Goal: Task Accomplishment & Management: Use online tool/utility

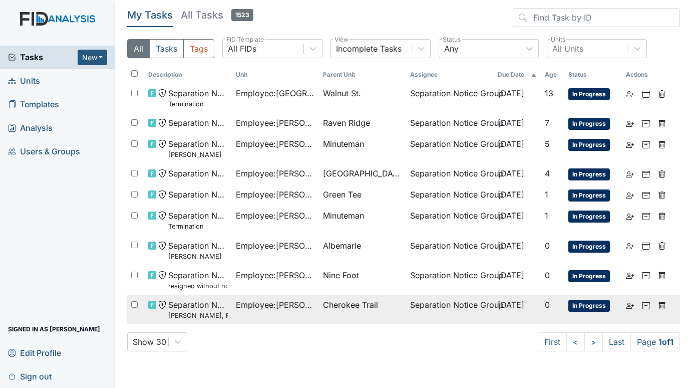
click at [288, 306] on span "Employee : Pellom, Missy" at bounding box center [275, 305] width 79 height 12
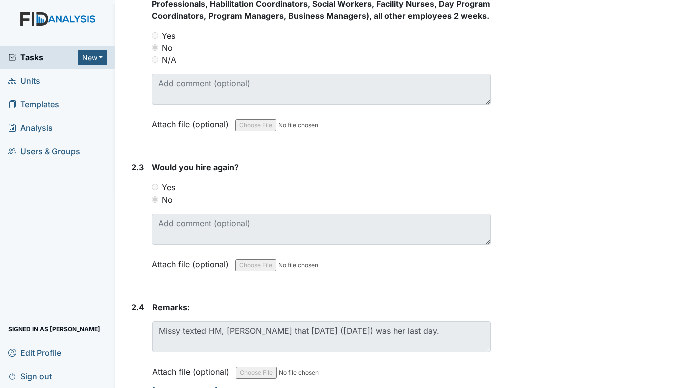
scroll to position [832, 0]
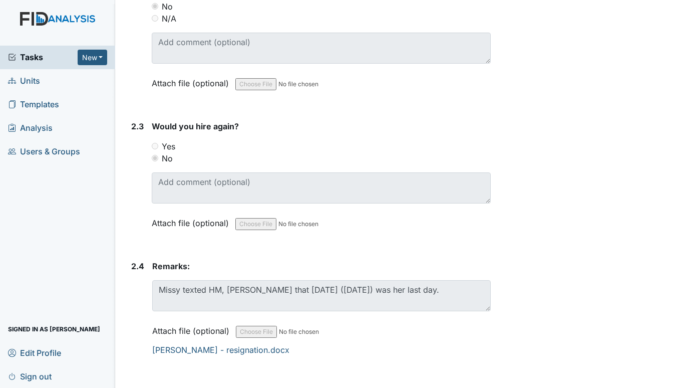
click at [192, 344] on div "Attach file (optional) You can upload .pdf, .txt, .jpg, .jpeg, .png, .csv, .xls…" at bounding box center [321, 337] width 339 height 37
click at [186, 352] on link "Missy Pellom - resignation.docx" at bounding box center [220, 350] width 137 height 10
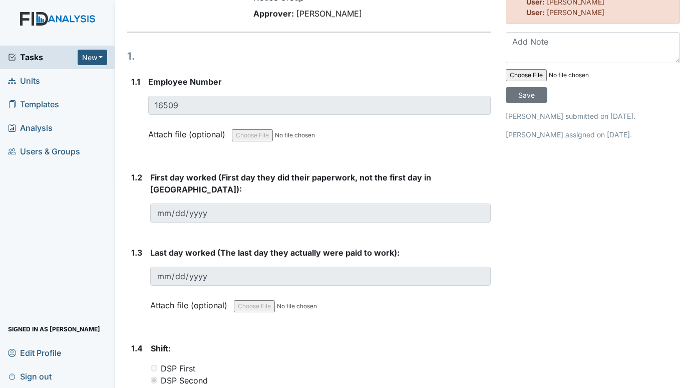
scroll to position [0, 0]
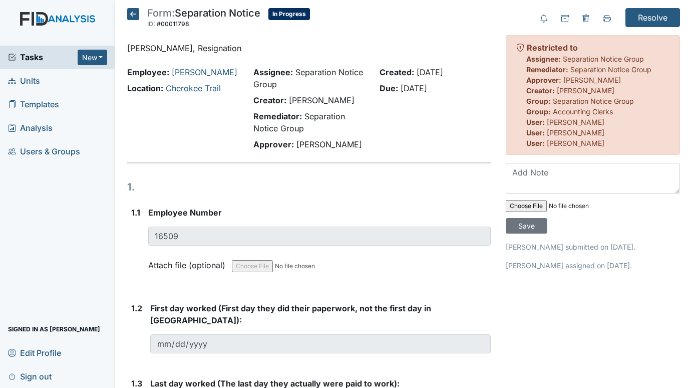
click at [26, 78] on span "Units" at bounding box center [24, 81] width 32 height 16
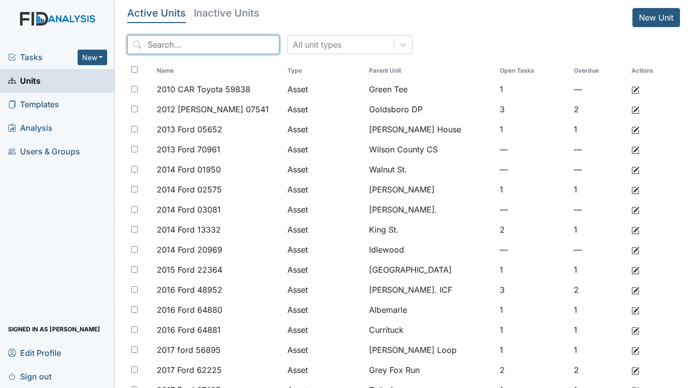
click at [212, 44] on input "search" at bounding box center [203, 44] width 152 height 19
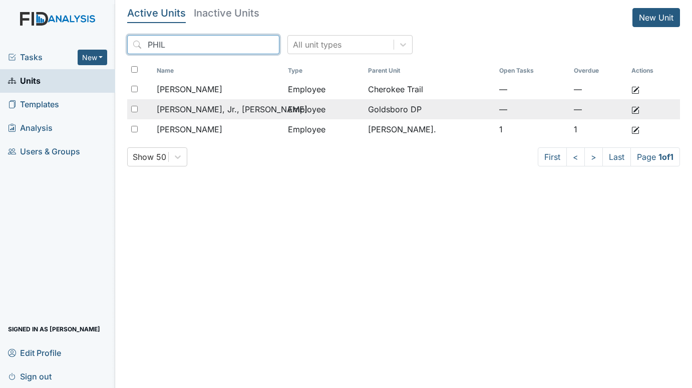
type input "PHIL"
click at [204, 110] on span "[PERSON_NAME], Jr., [PERSON_NAME]" at bounding box center [232, 109] width 151 height 12
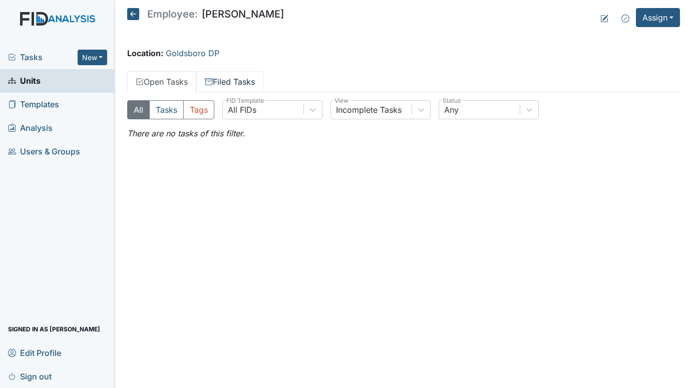
click at [222, 76] on link "Filed Tasks" at bounding box center [229, 81] width 67 height 21
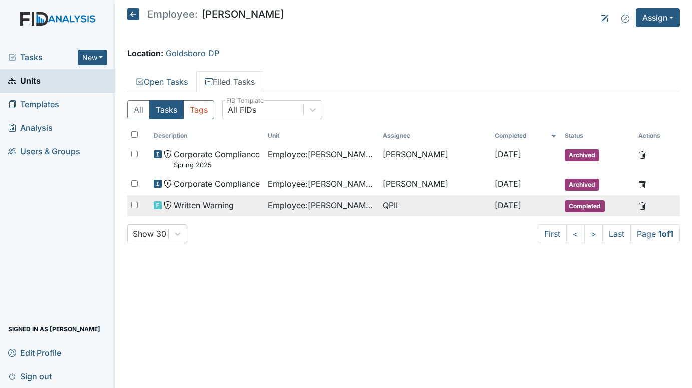
click at [300, 206] on span "Employee : Evans, Jr., Phillip" at bounding box center [321, 205] width 107 height 12
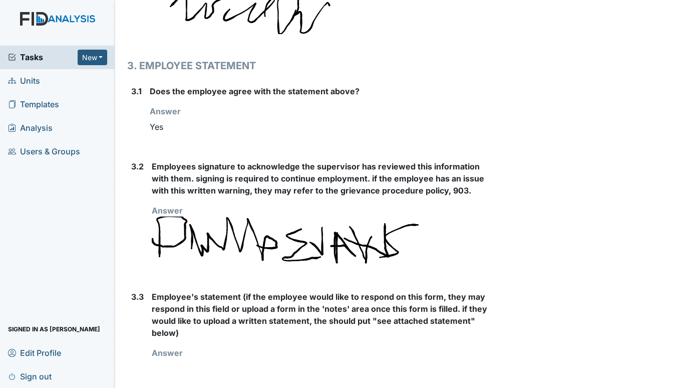
scroll to position [821, 0]
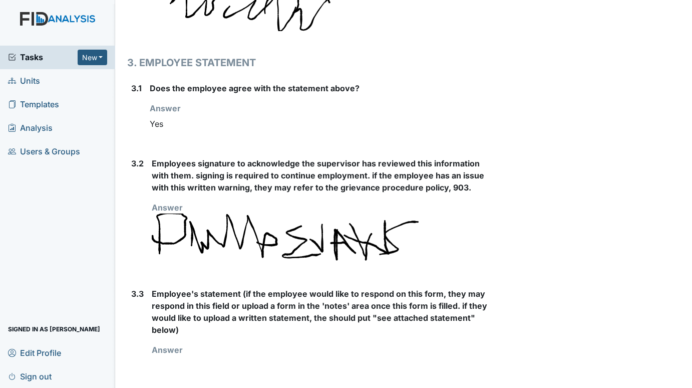
click at [35, 85] on span "Units" at bounding box center [24, 81] width 32 height 16
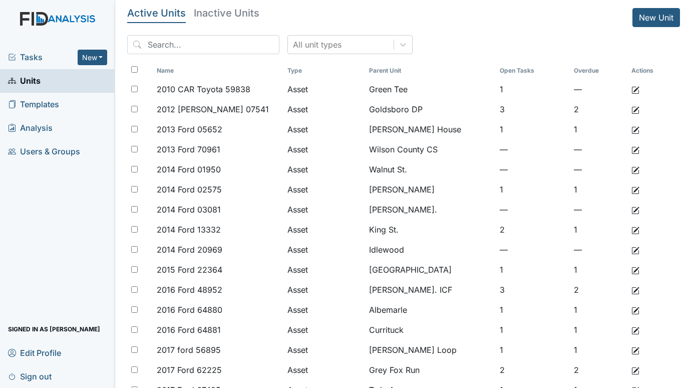
click at [36, 57] on span "Tasks" at bounding box center [43, 57] width 70 height 12
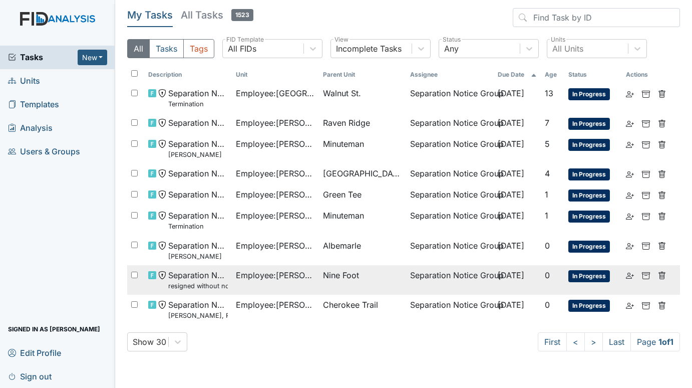
click at [349, 270] on span "Nine Foot" at bounding box center [341, 275] width 36 height 12
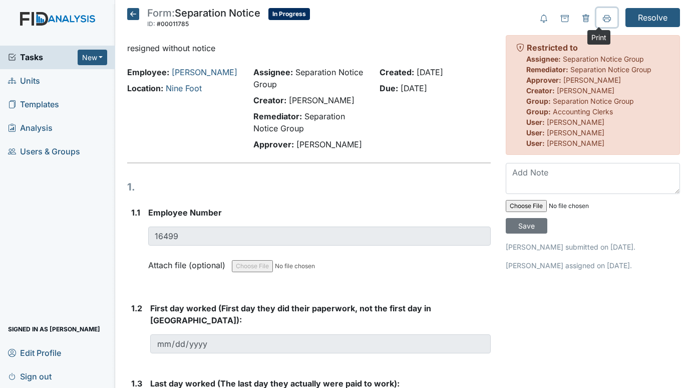
click at [603, 18] on icon at bounding box center [607, 19] width 8 height 8
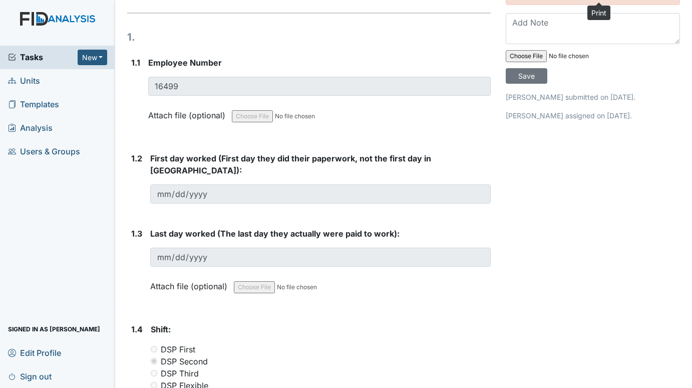
scroll to position [150, 0]
click at [22, 79] on span "Units" at bounding box center [24, 81] width 32 height 16
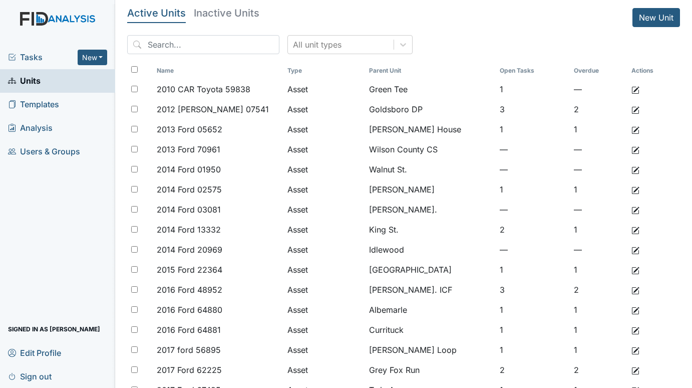
click at [33, 54] on span "Tasks" at bounding box center [43, 57] width 70 height 12
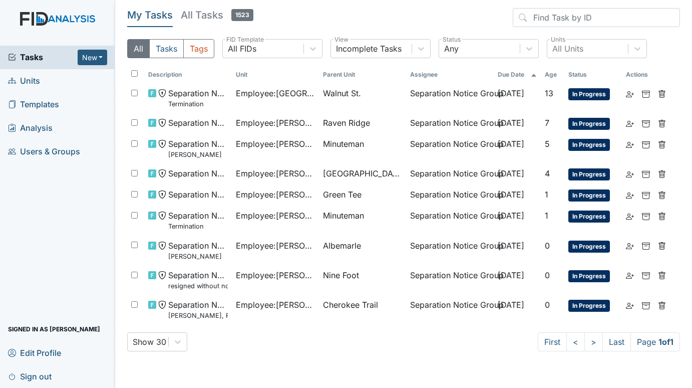
click at [35, 78] on span "Units" at bounding box center [24, 81] width 32 height 16
